Goal: Check status: Check status

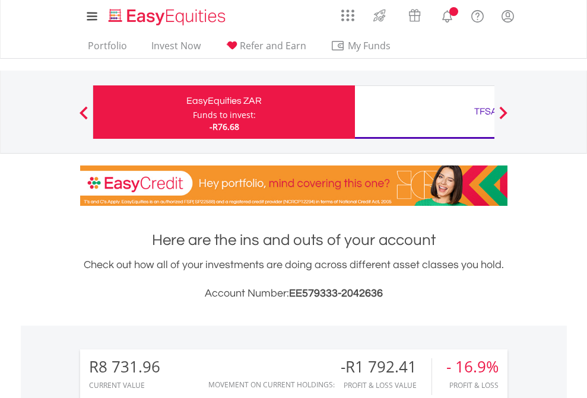
scroll to position [114, 186]
click at [193, 112] on div "Funds to invest:" at bounding box center [224, 115] width 63 height 12
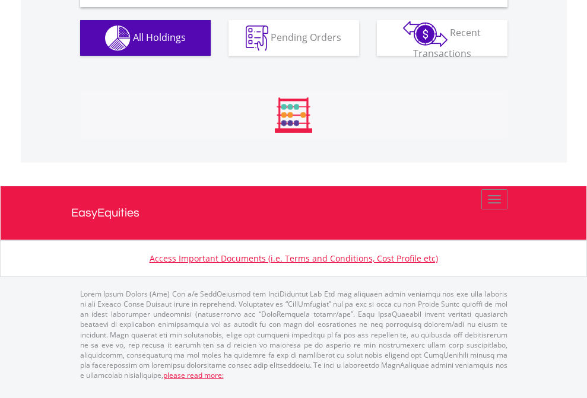
scroll to position [1148, 0]
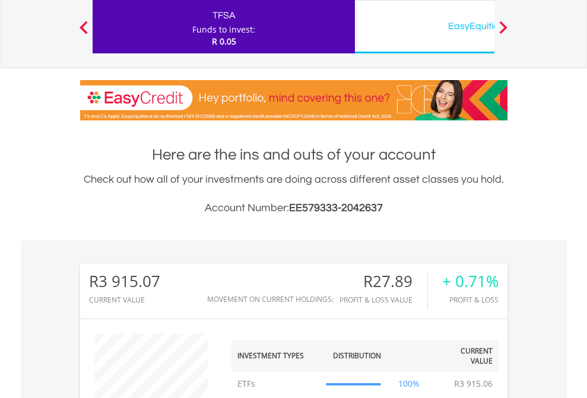
scroll to position [114, 186]
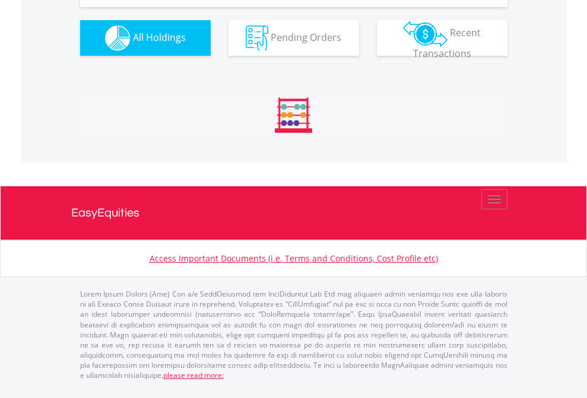
scroll to position [114, 186]
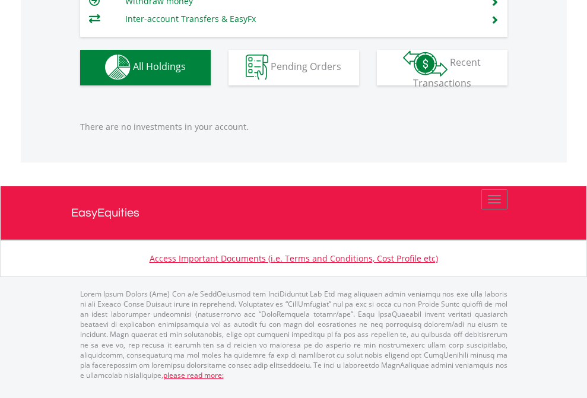
scroll to position [114, 186]
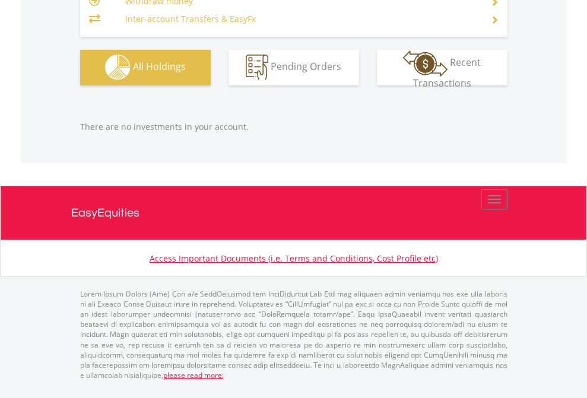
scroll to position [114, 186]
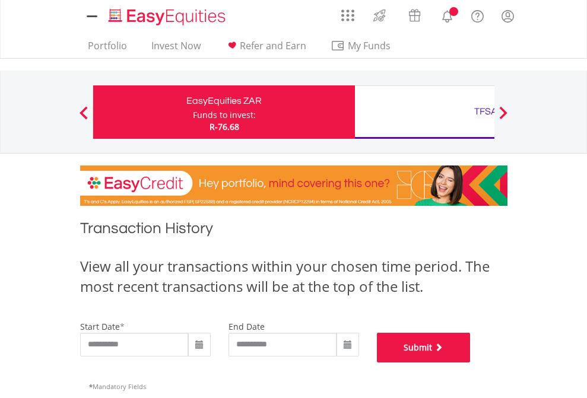
click at [471, 363] on button "Submit" at bounding box center [424, 348] width 94 height 30
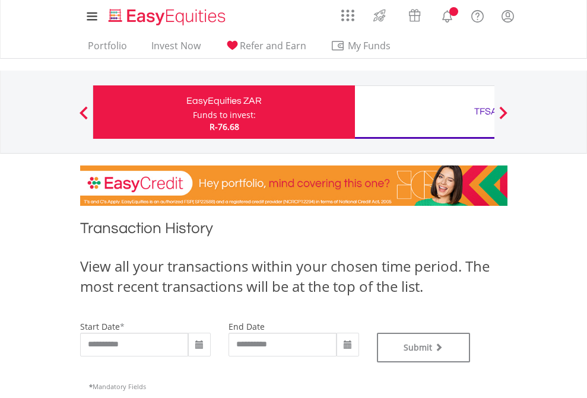
click at [424, 112] on div "TFSA" at bounding box center [486, 111] width 248 height 17
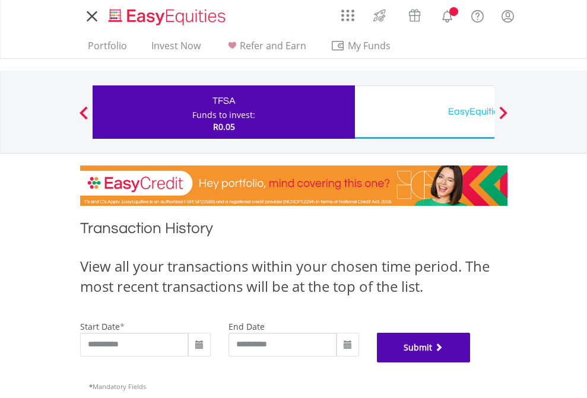
click at [471, 363] on button "Submit" at bounding box center [424, 348] width 94 height 30
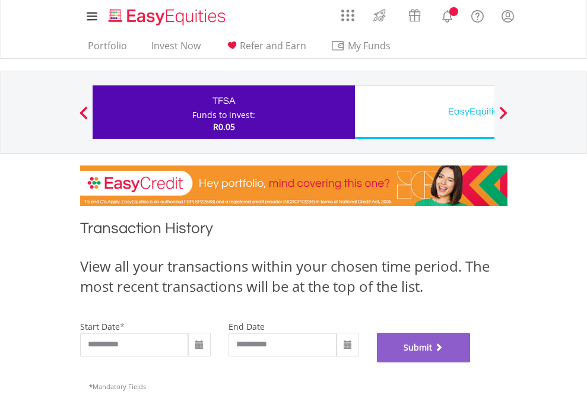
scroll to position [481, 0]
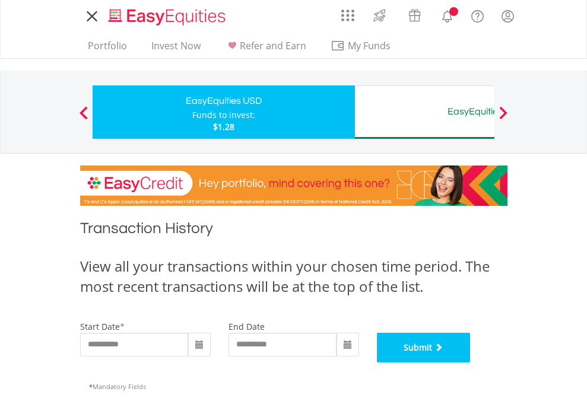
click at [471, 363] on button "Submit" at bounding box center [424, 348] width 94 height 30
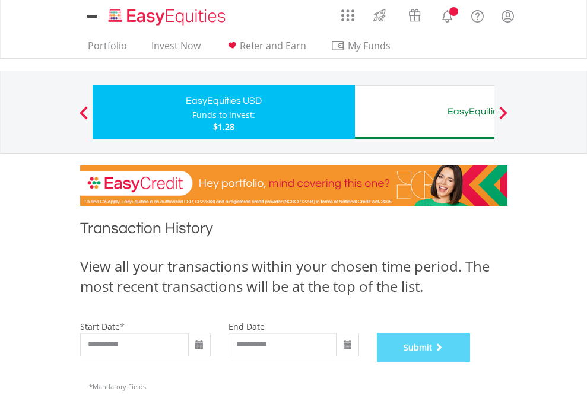
scroll to position [481, 0]
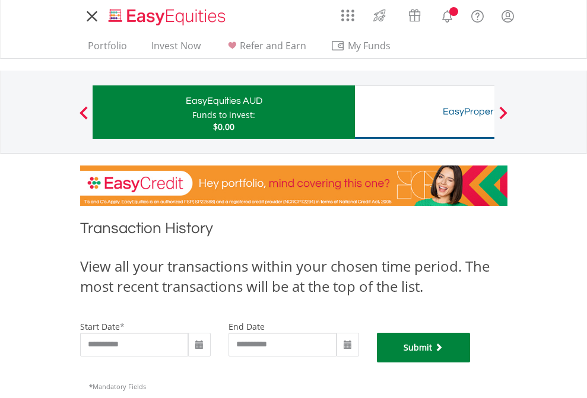
click at [471, 363] on button "Submit" at bounding box center [424, 348] width 94 height 30
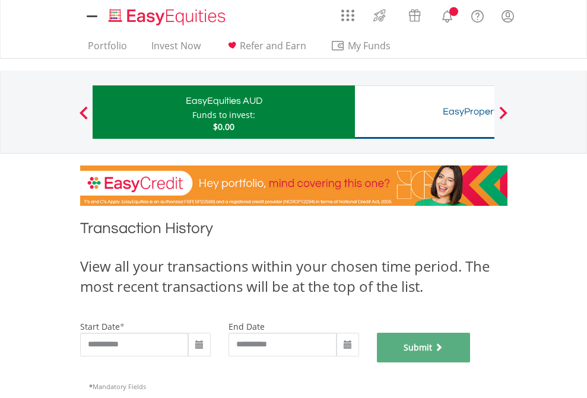
scroll to position [481, 0]
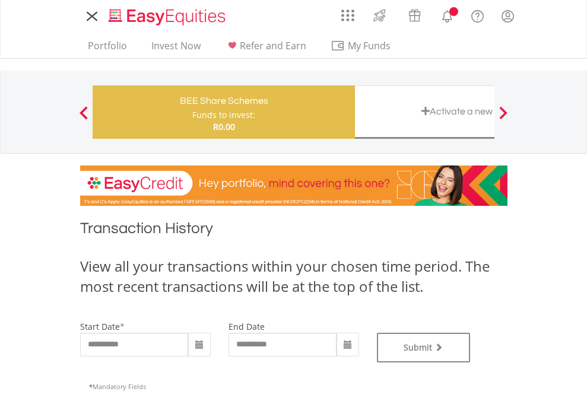
type input "**********"
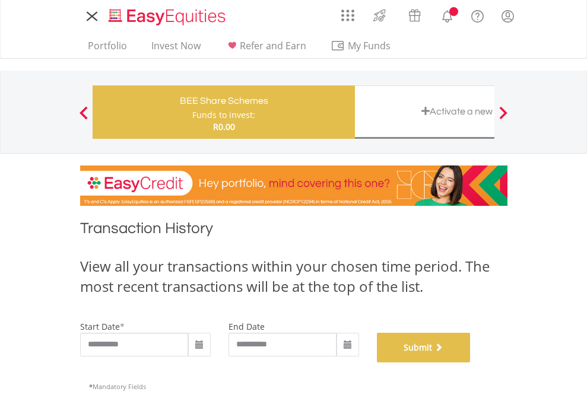
click at [471, 363] on button "Submit" at bounding box center [424, 348] width 94 height 30
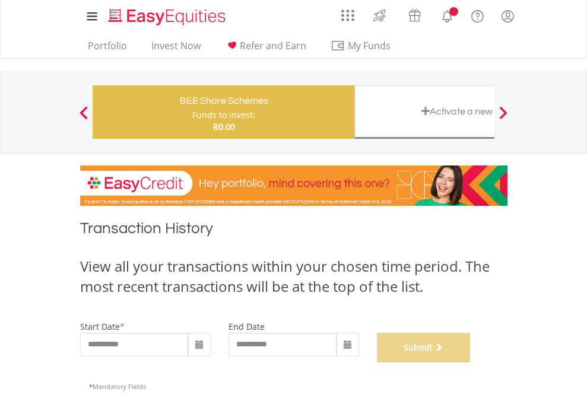
scroll to position [481, 0]
